Goal: Navigation & Orientation: Find specific page/section

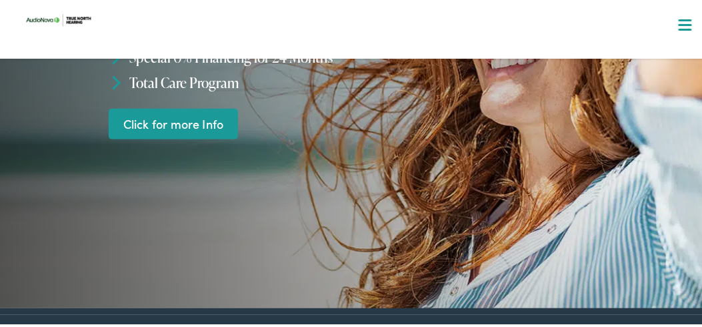
scroll to position [207, 0]
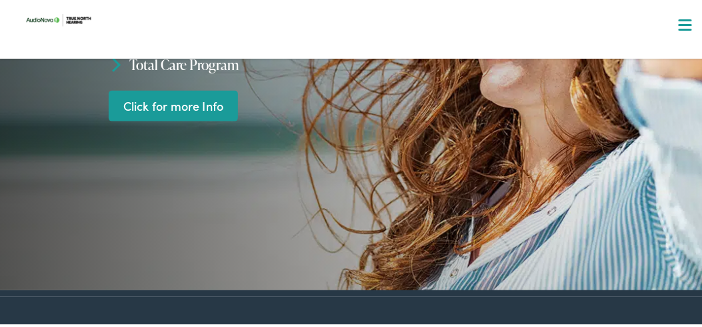
click at [202, 104] on link "Click for more Info" at bounding box center [173, 103] width 129 height 31
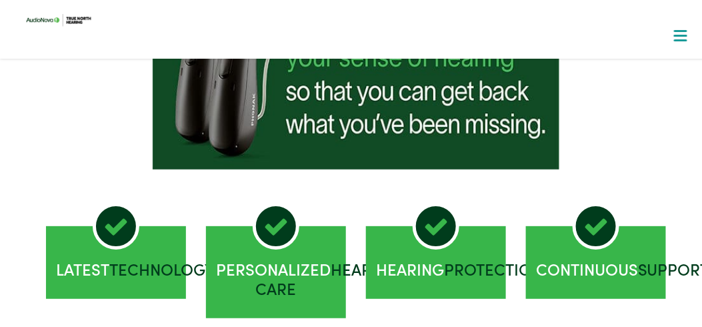
scroll to position [1142, 0]
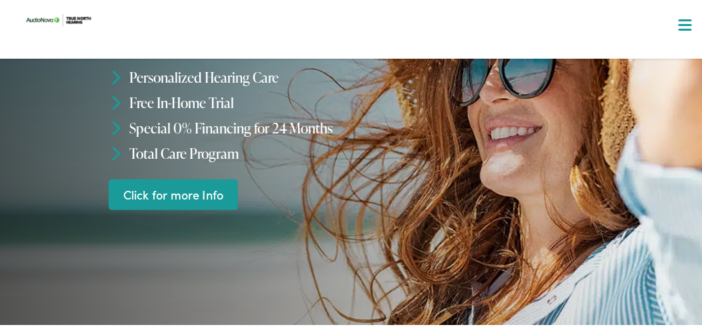
scroll to position [71, 0]
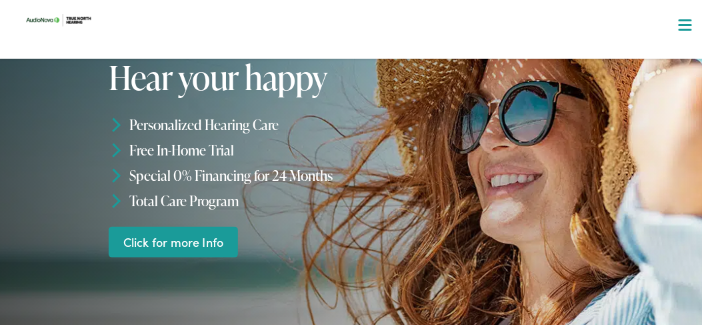
click at [185, 232] on link "Click for more Info" at bounding box center [173, 239] width 129 height 31
